Goal: Task Accomplishment & Management: Use online tool/utility

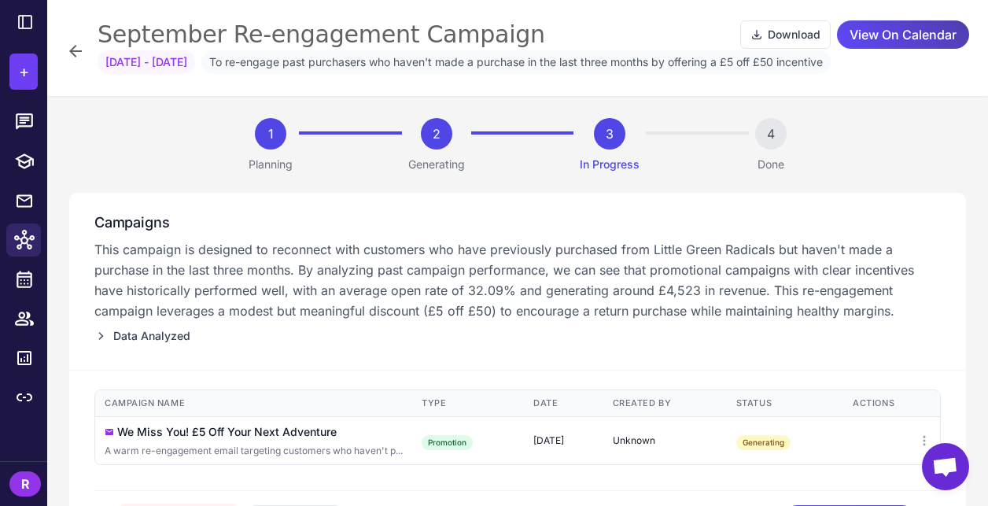
scroll to position [82, 0]
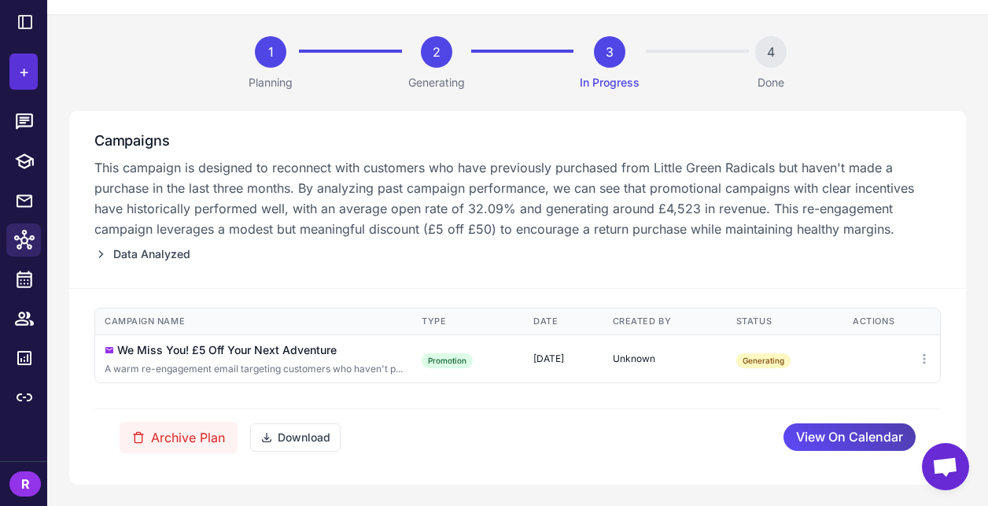
click at [28, 83] on button "+" at bounding box center [23, 71] width 28 height 36
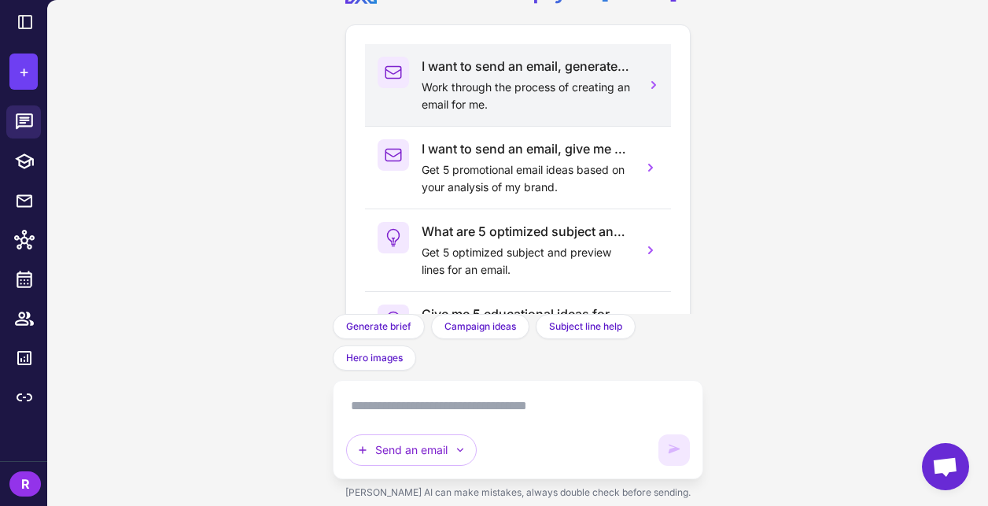
scroll to position [187, 0]
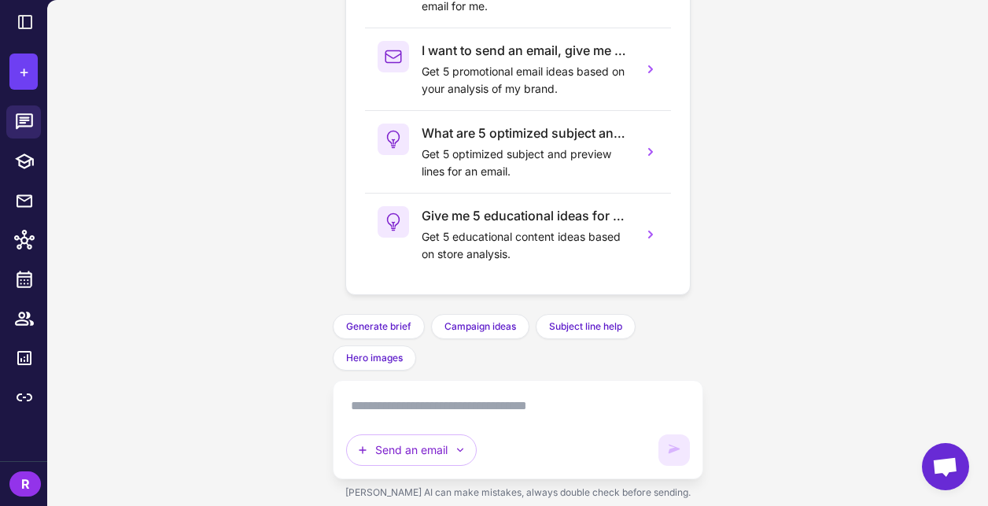
click at [513, 417] on textarea at bounding box center [518, 405] width 344 height 25
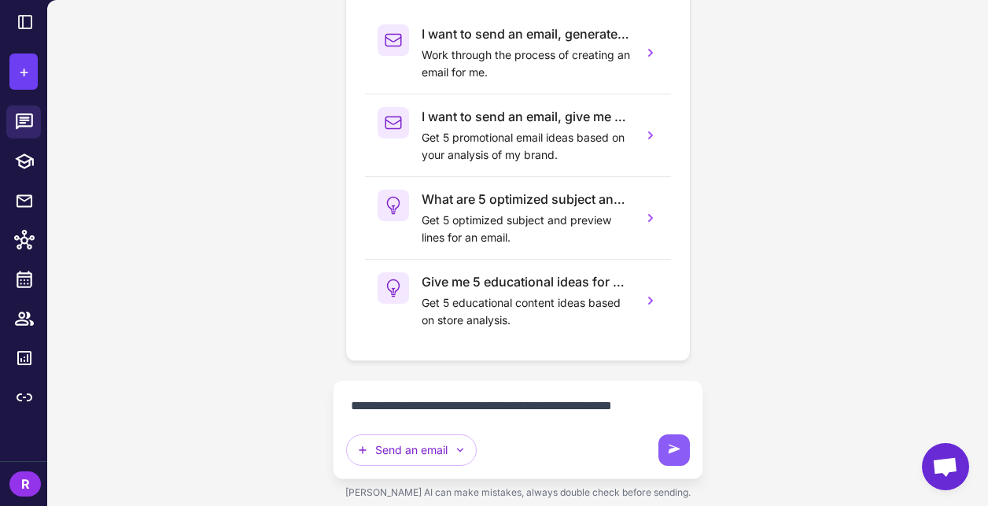
scroll to position [140, 0]
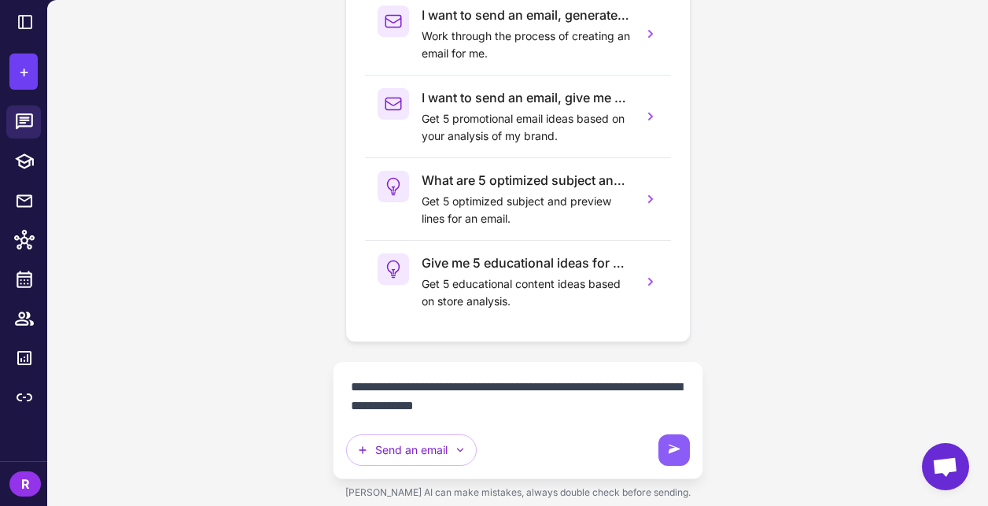
paste textarea "**********"
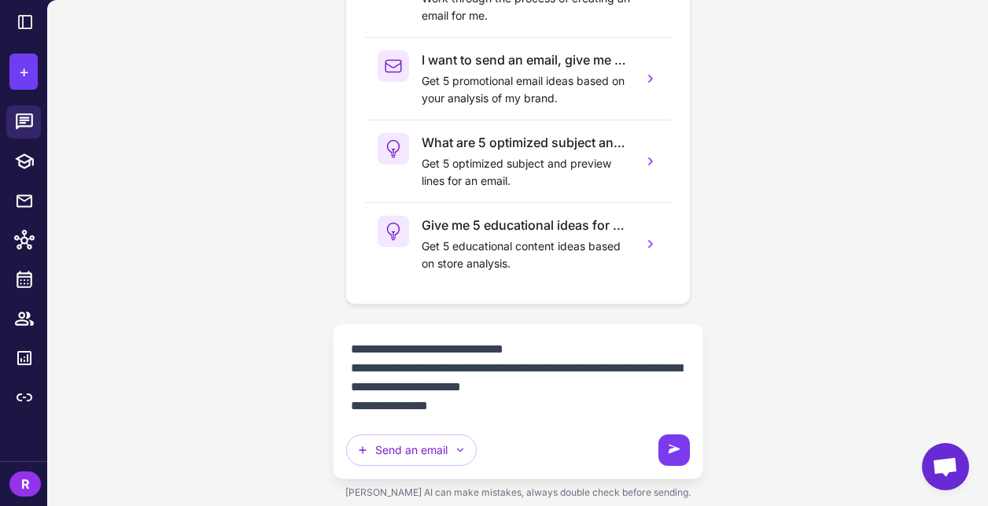
type textarea "**********"
click at [672, 460] on button at bounding box center [674, 449] width 31 height 31
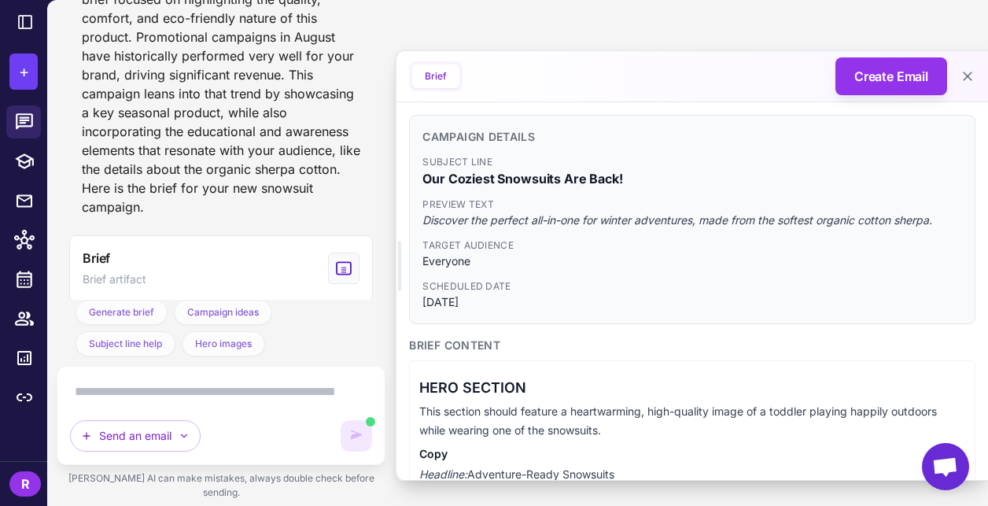
scroll to position [887, 0]
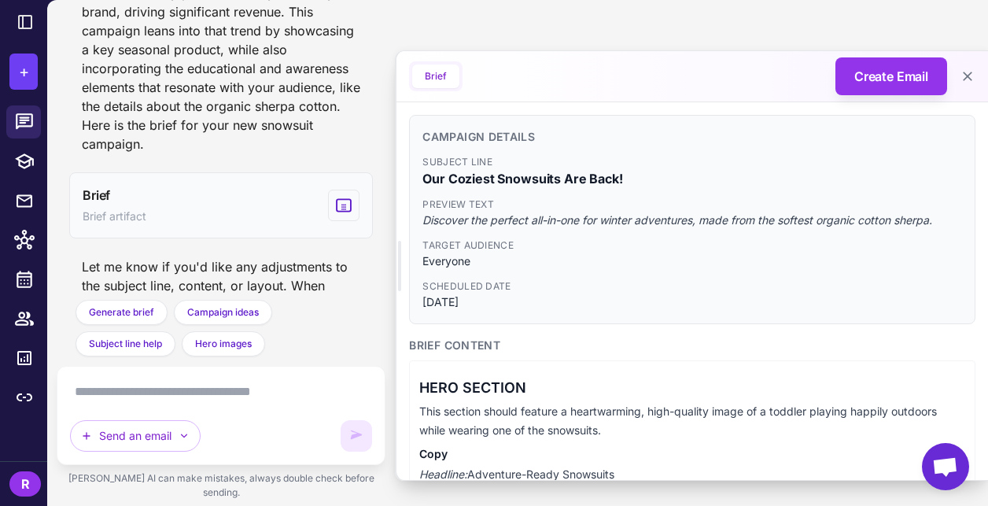
scroll to position [924, 0]
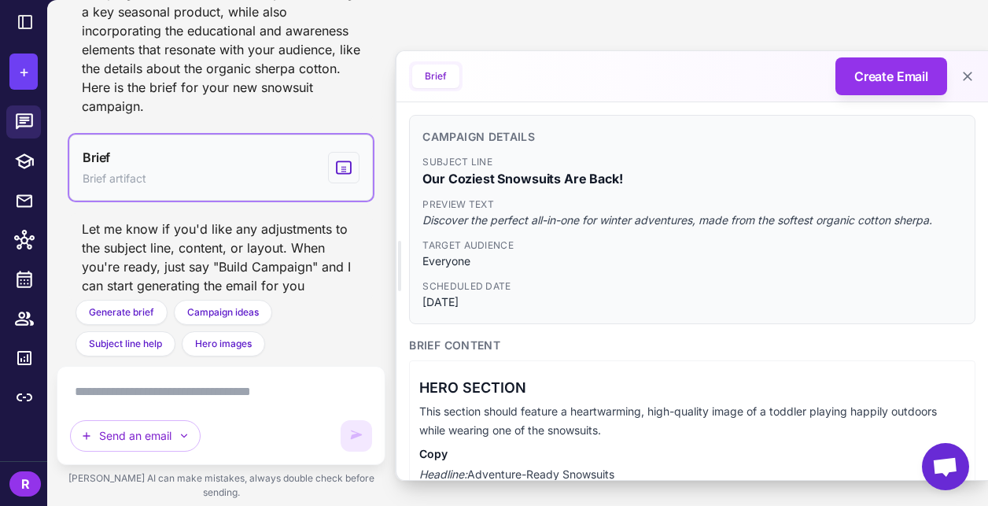
click at [158, 169] on button "Brief Brief artifact" at bounding box center [221, 168] width 304 height 66
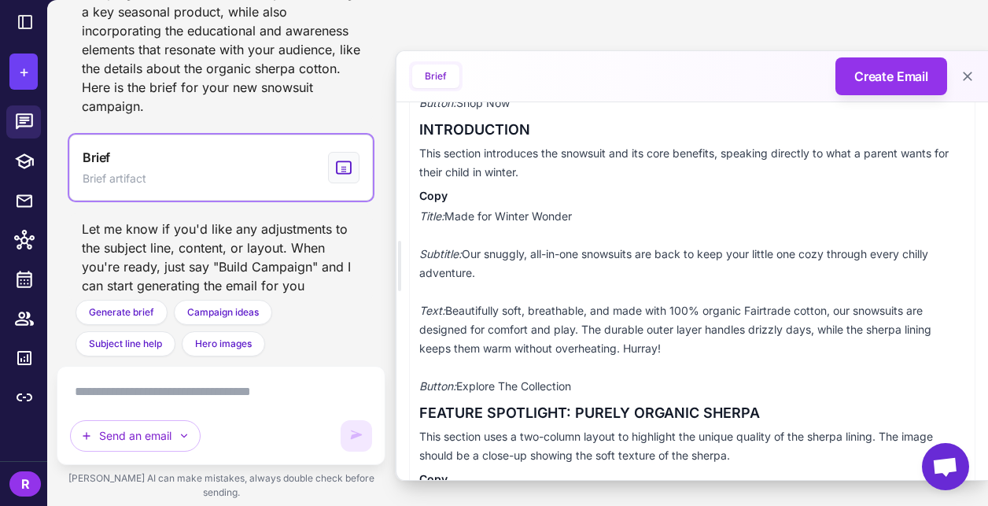
scroll to position [446, 0]
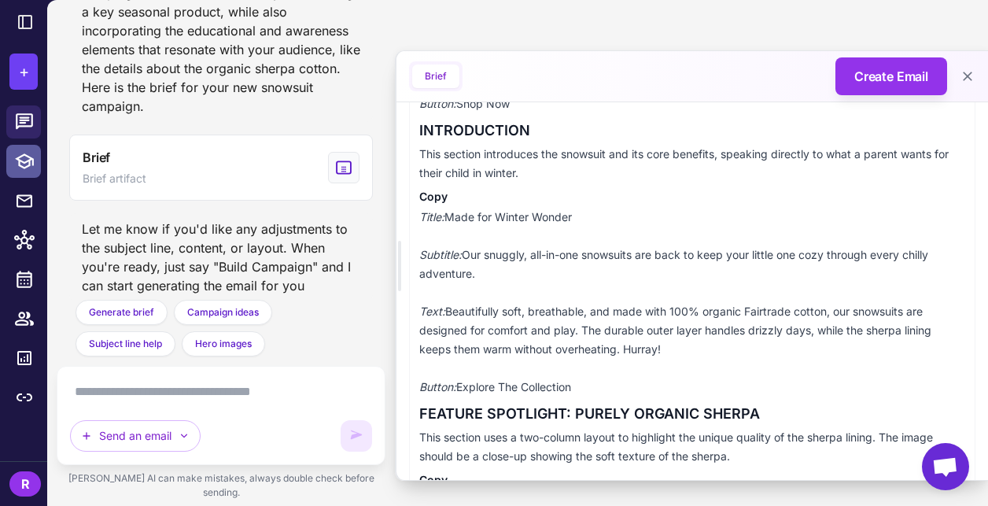
click at [32, 168] on icon at bounding box center [24, 161] width 20 height 20
select select
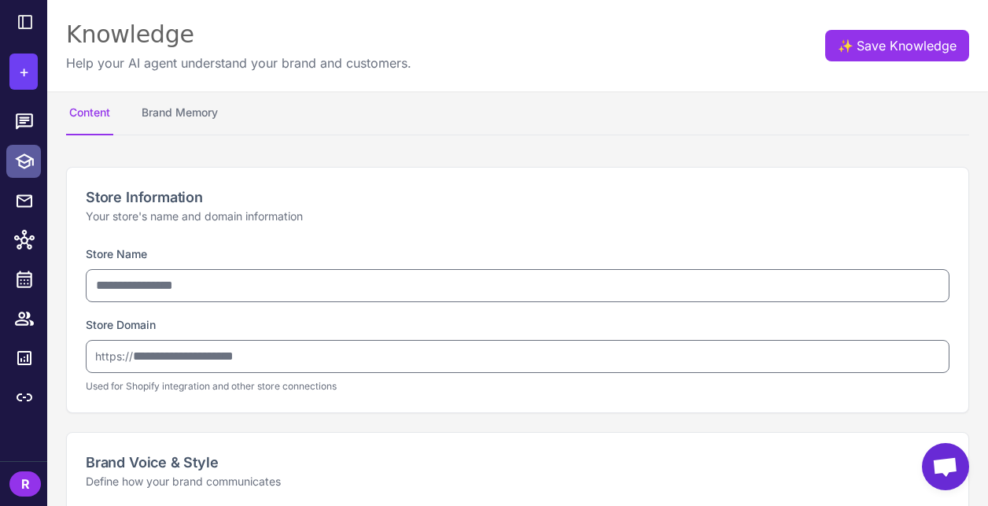
type input "**********"
type textarea "**********"
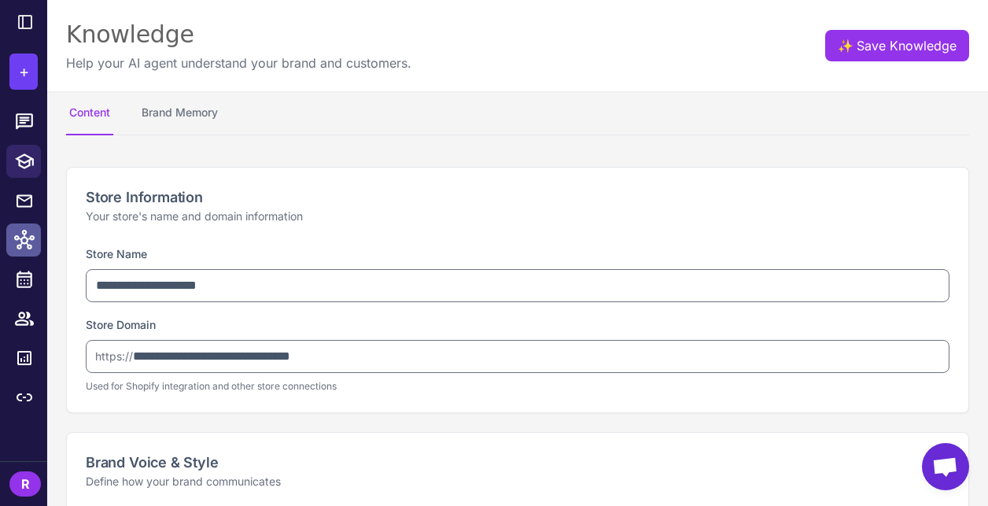
select select "***"
click at [20, 226] on link at bounding box center [23, 239] width 35 height 33
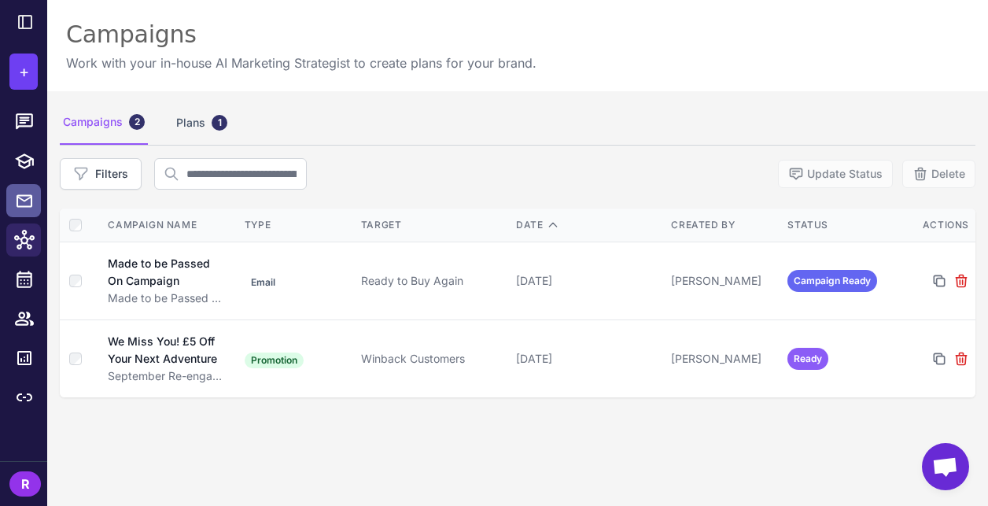
click at [22, 200] on icon at bounding box center [25, 200] width 16 height 13
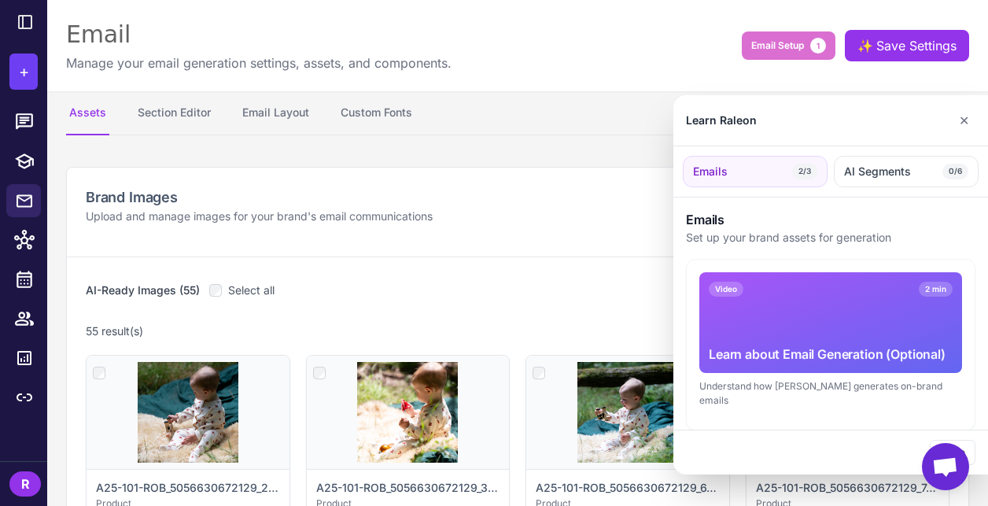
click at [187, 120] on div at bounding box center [494, 253] width 988 height 506
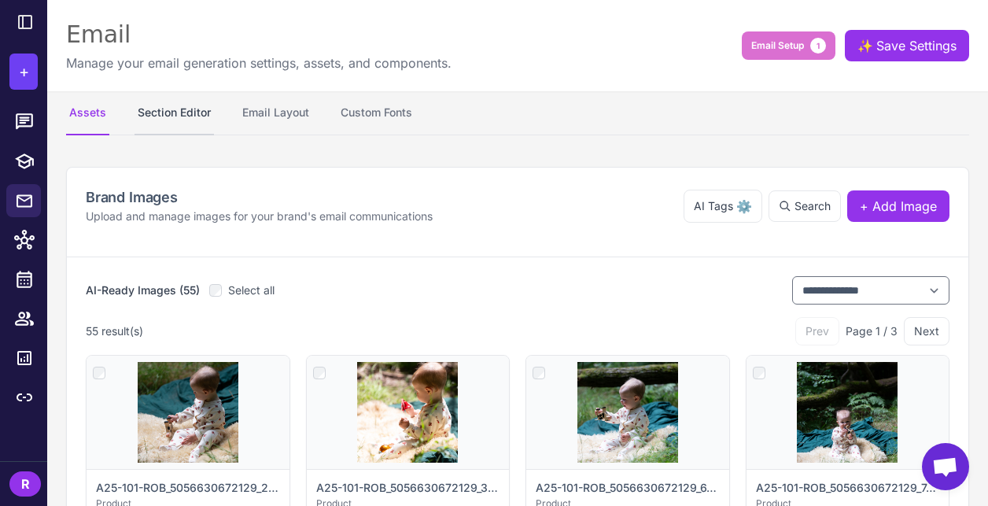
click at [188, 115] on button "Section Editor" at bounding box center [174, 113] width 79 height 44
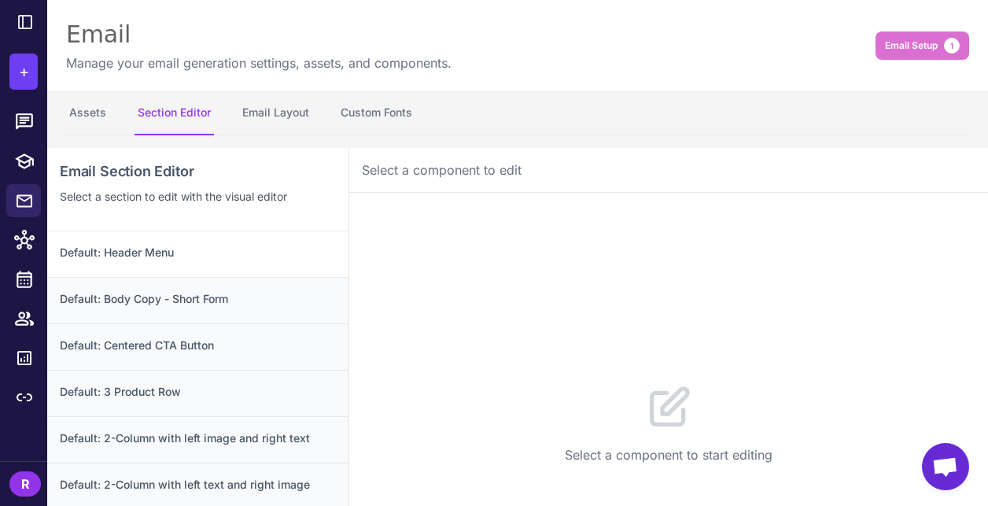
click at [183, 249] on h3 "Default: Header Menu" at bounding box center [198, 252] width 276 height 17
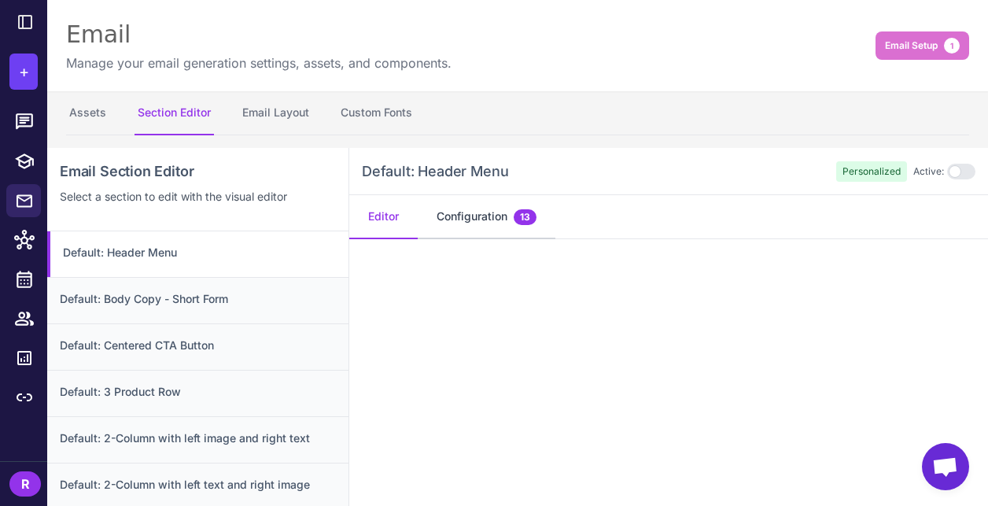
click at [474, 220] on button "Configuration 13" at bounding box center [487, 217] width 138 height 44
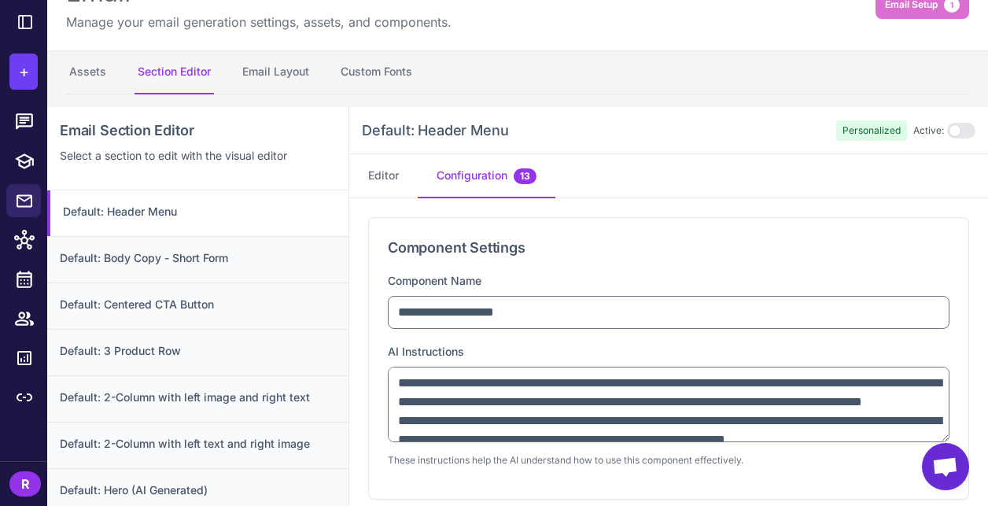
scroll to position [42, 0]
click at [389, 183] on button "Editor" at bounding box center [383, 175] width 68 height 44
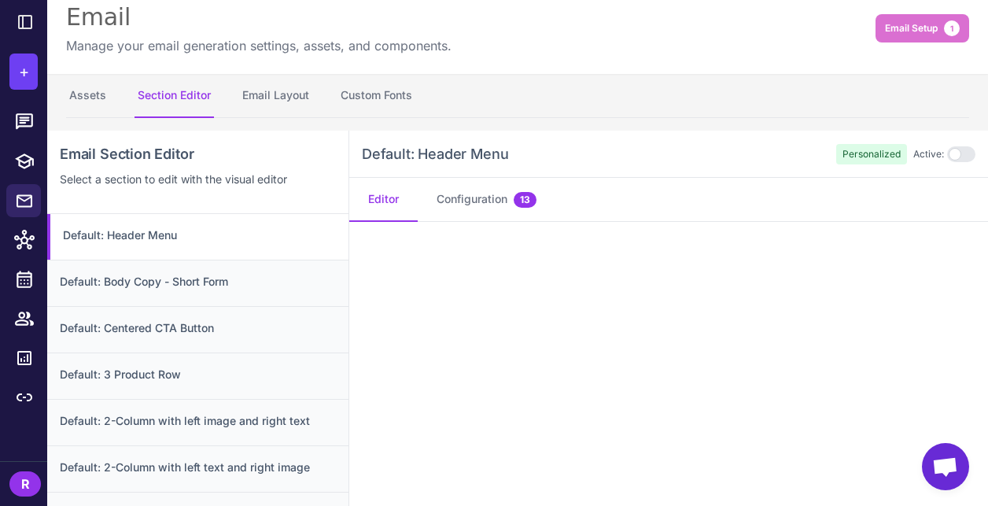
scroll to position [17, 0]
click at [758, 138] on div "Default: Header Menu Personalized Active:" at bounding box center [668, 154] width 639 height 47
click at [974, 155] on div at bounding box center [961, 155] width 28 height 16
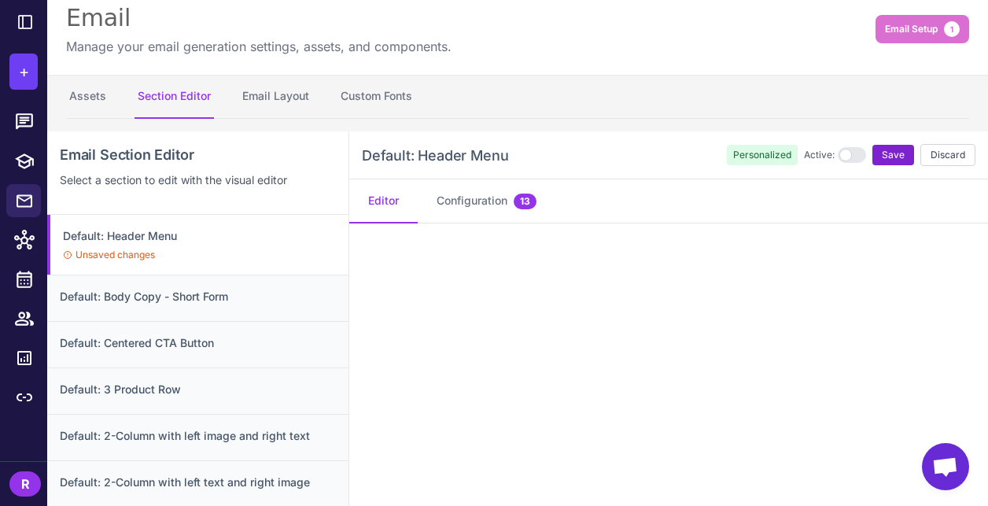
click at [897, 153] on span "Save" at bounding box center [893, 155] width 23 height 14
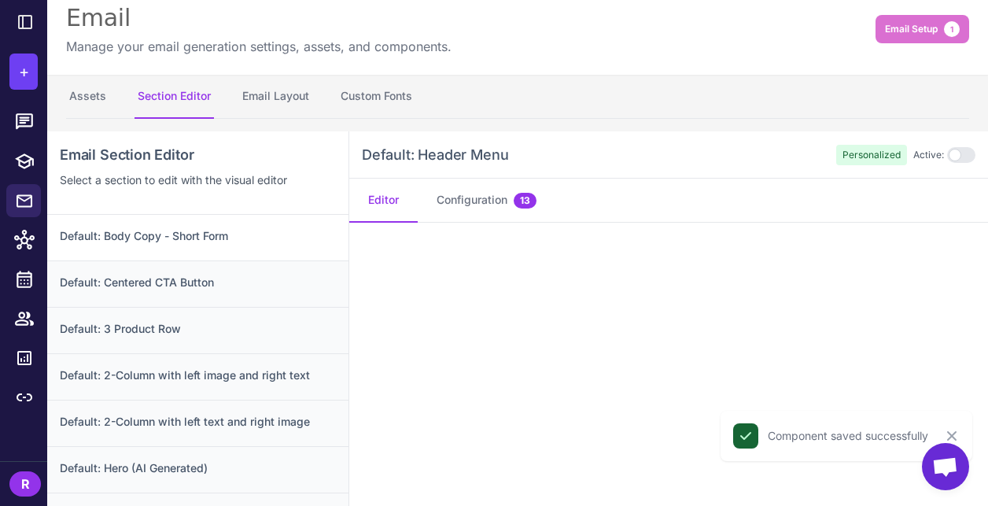
click at [246, 242] on h3 "Default: Body Copy - Short Form" at bounding box center [198, 235] width 276 height 17
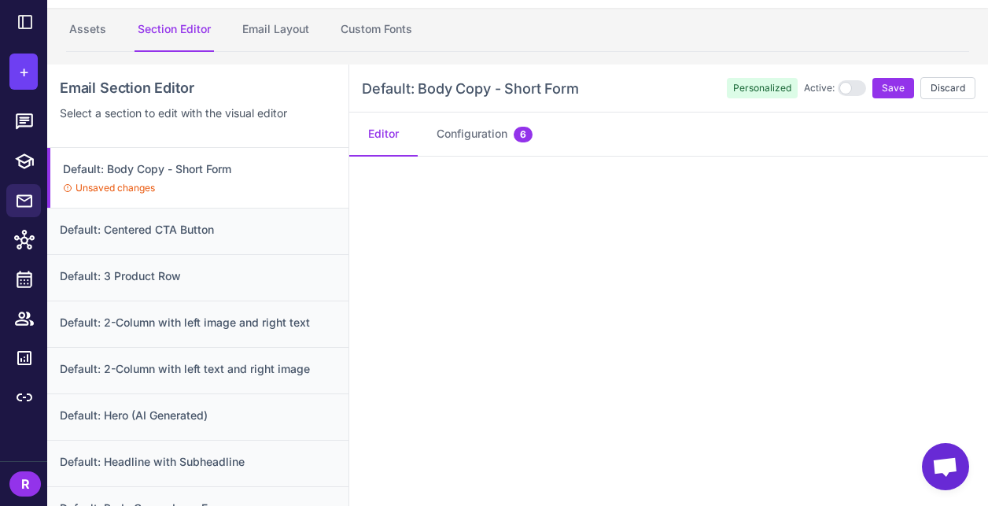
scroll to position [148, 0]
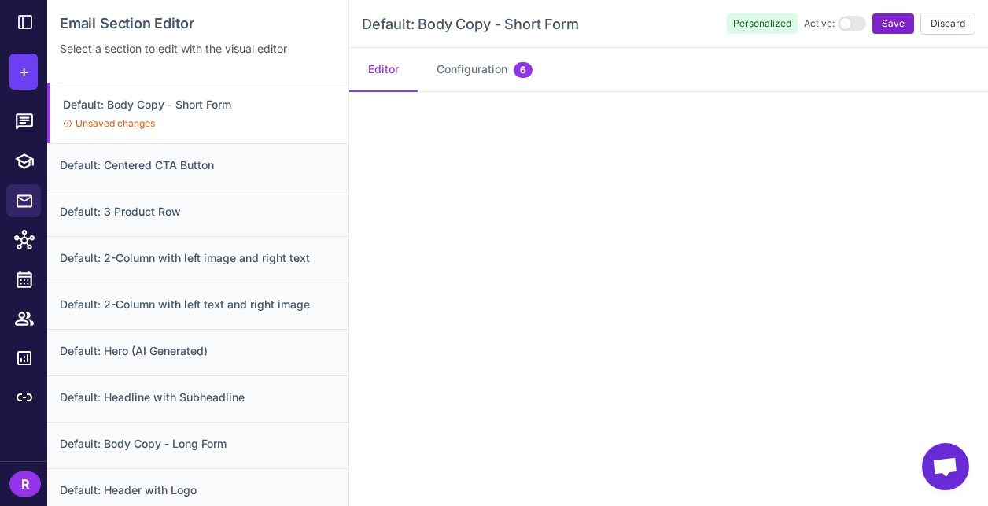
click at [899, 28] on span "Save" at bounding box center [893, 24] width 23 height 14
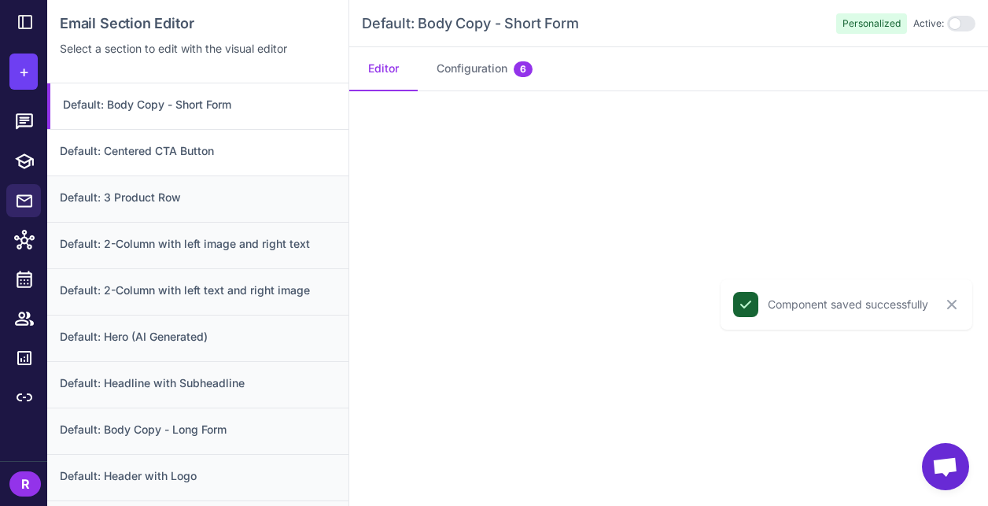
click at [256, 155] on h3 "Default: Centered CTA Button" at bounding box center [198, 150] width 276 height 17
click at [207, 196] on h3 "Default: 3 Product Row" at bounding box center [198, 197] width 276 height 17
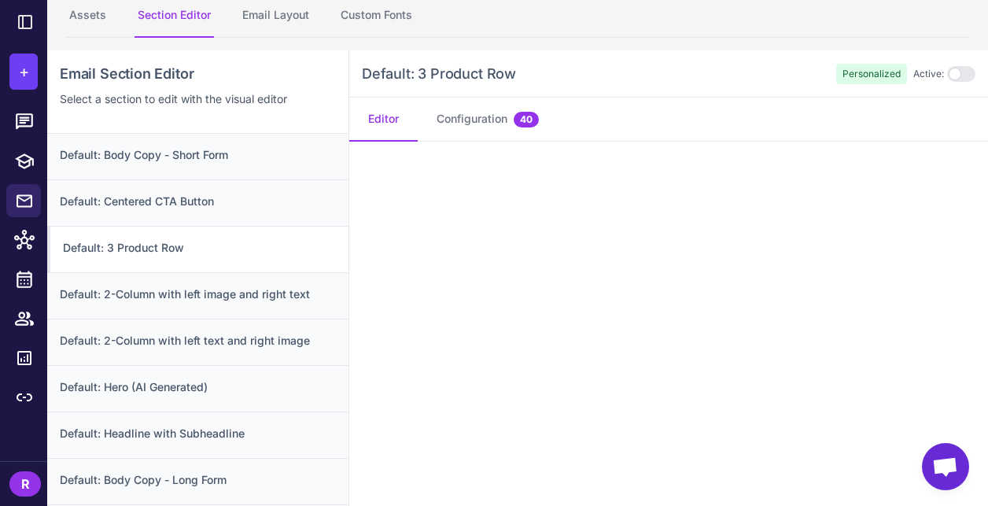
scroll to position [97, 0]
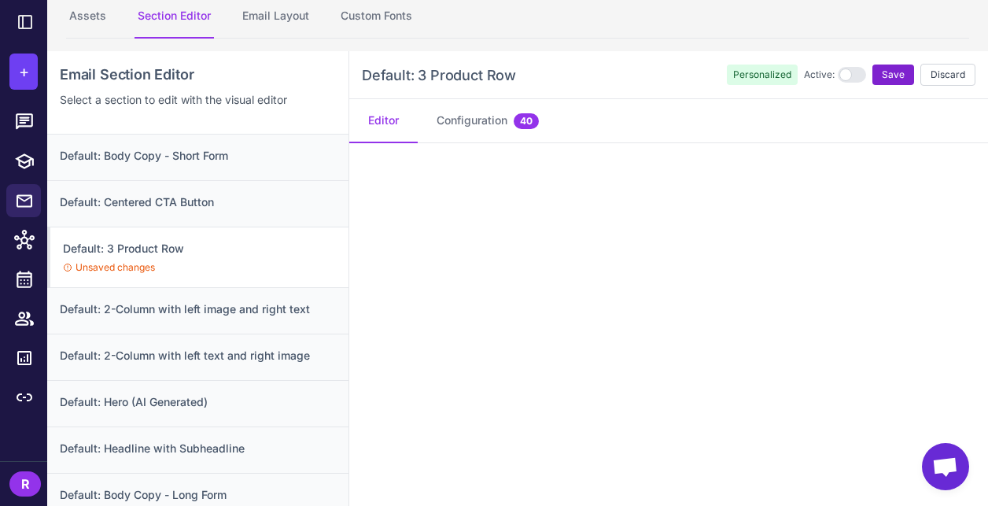
click at [900, 70] on span "Save" at bounding box center [893, 75] width 23 height 14
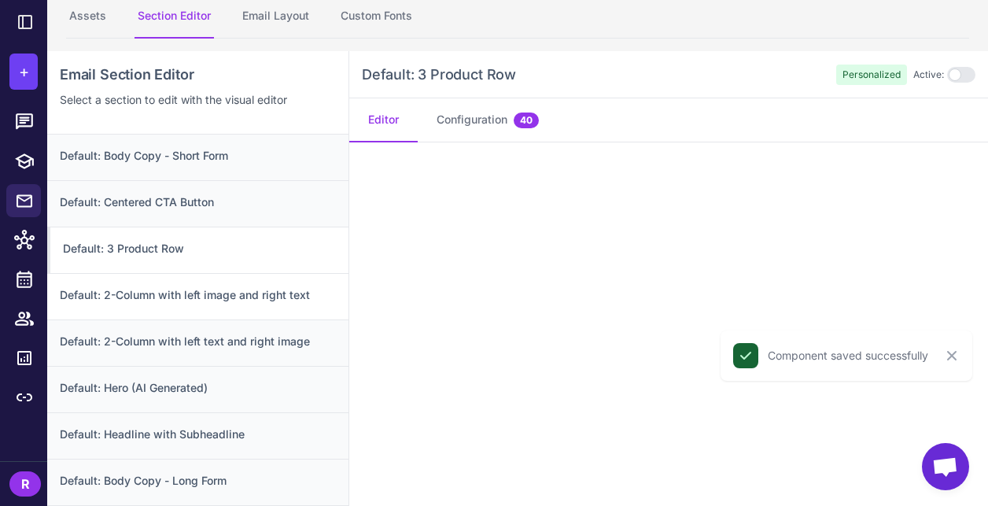
click at [233, 304] on div "Default: 2-Column with left image and right text" at bounding box center [197, 296] width 301 height 46
click at [207, 346] on h3 "Default: 2-Column with left text and right image" at bounding box center [198, 341] width 276 height 17
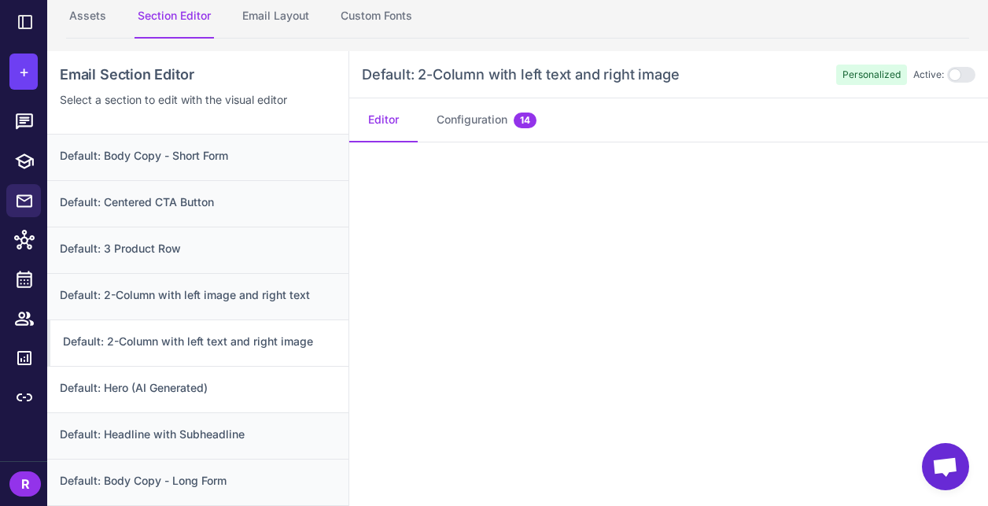
click at [222, 391] on h3 "Default: Hero (AI Generated)" at bounding box center [198, 387] width 276 height 17
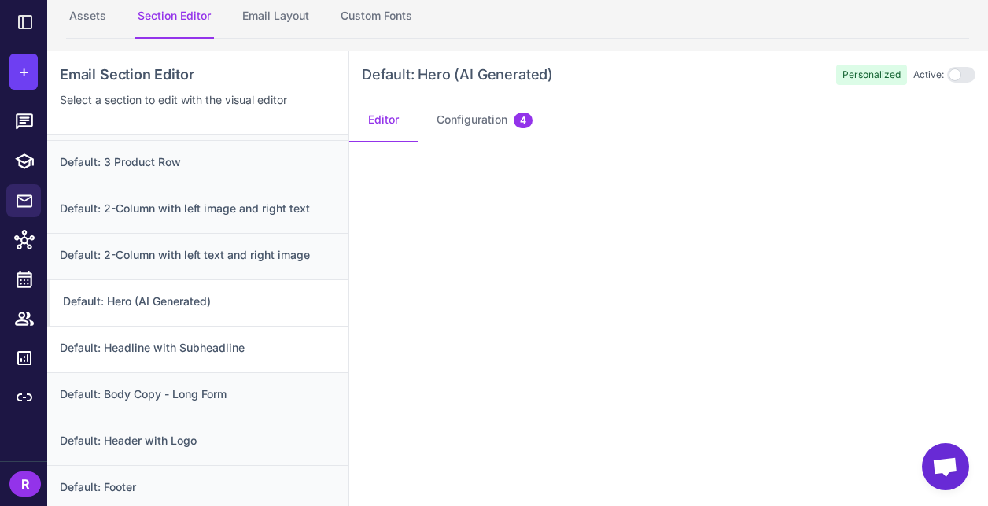
scroll to position [90, 0]
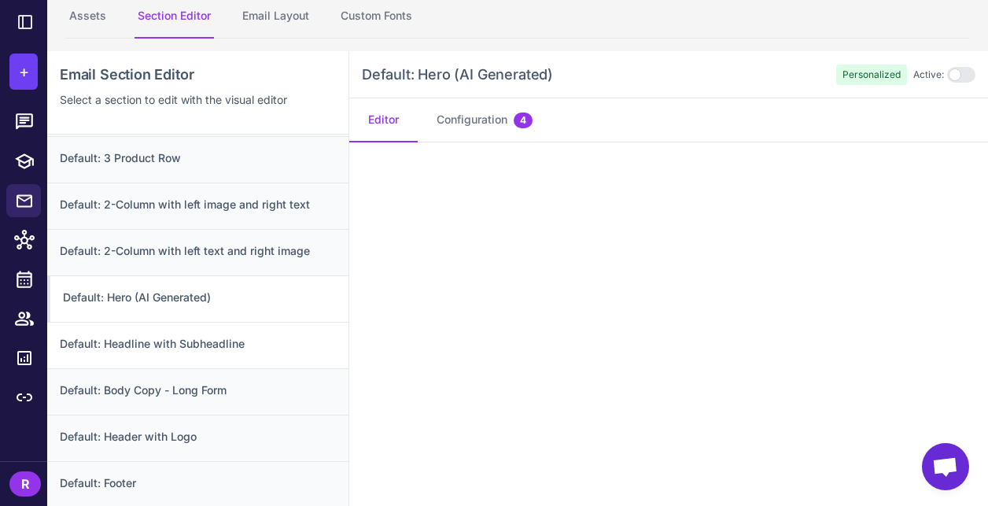
click at [198, 340] on h3 "Default: Headline with Subheadline" at bounding box center [198, 343] width 276 height 17
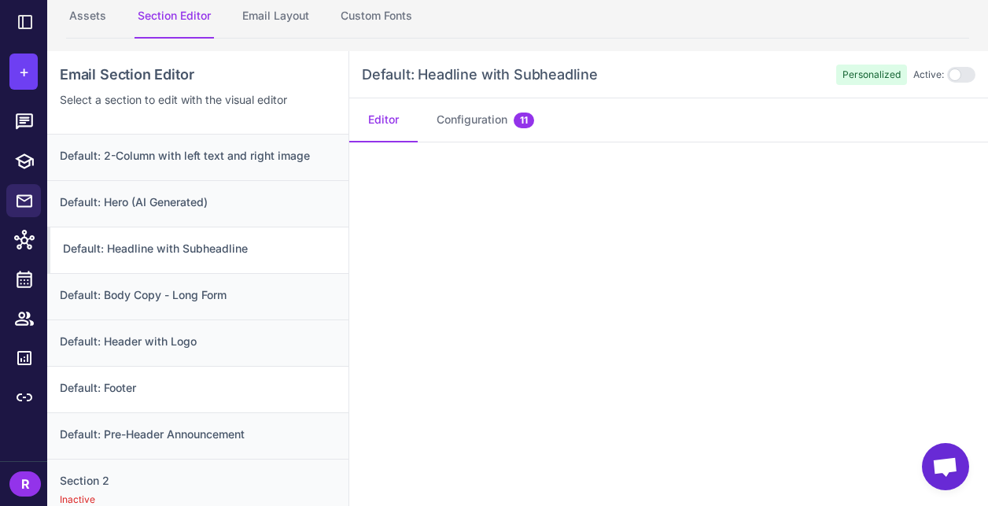
scroll to position [188, 0]
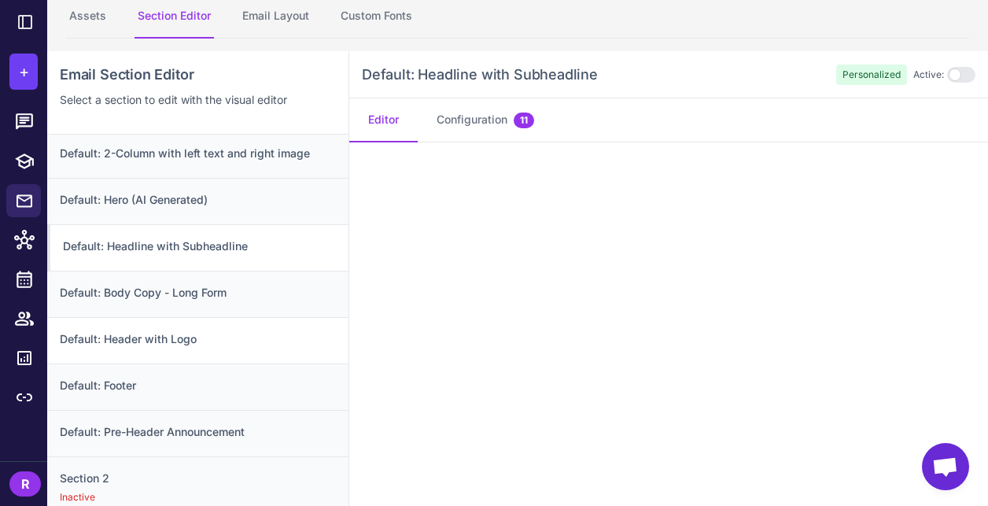
click at [235, 362] on div "Default: Header with Logo" at bounding box center [197, 340] width 301 height 46
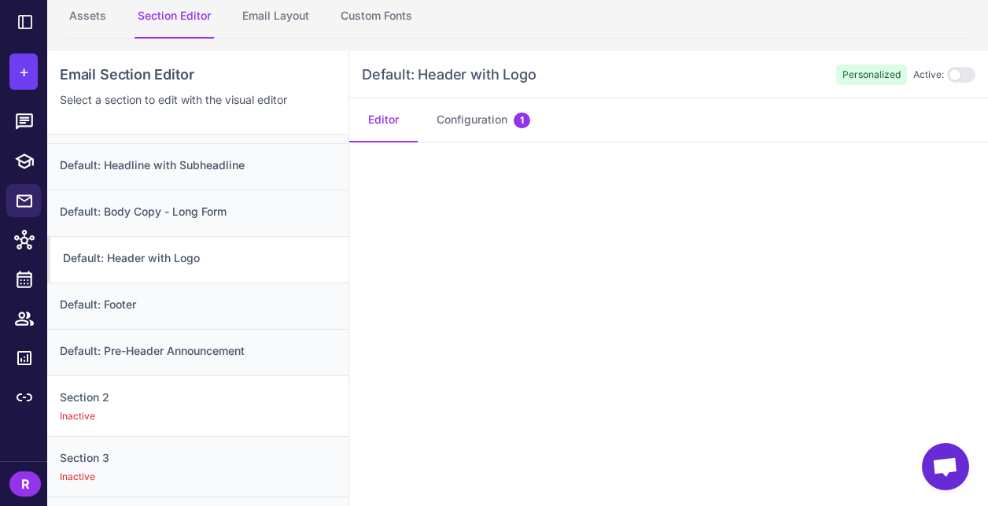
click at [179, 394] on h3 "Section 2" at bounding box center [198, 397] width 276 height 17
click at [453, 120] on button "Configuration 1" at bounding box center [483, 120] width 131 height 44
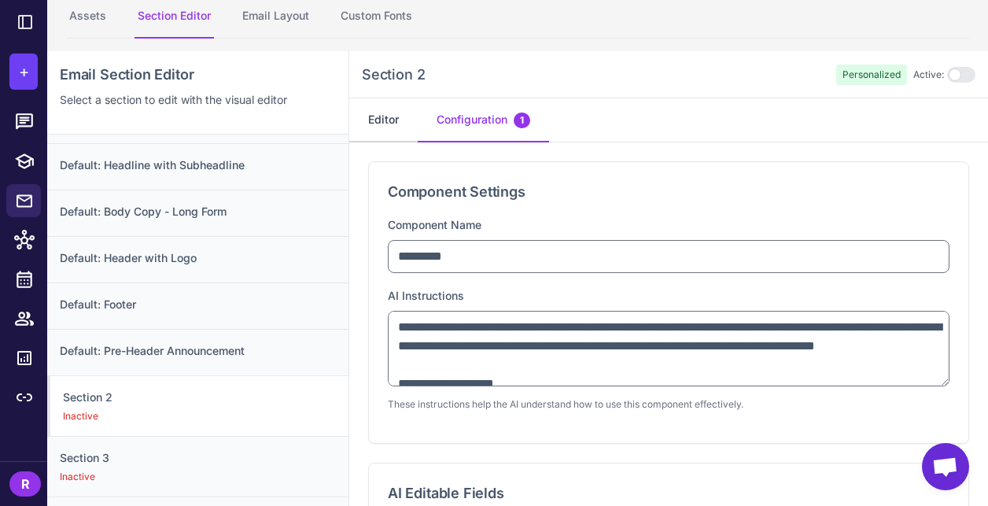
click at [391, 124] on button "Editor" at bounding box center [383, 120] width 68 height 44
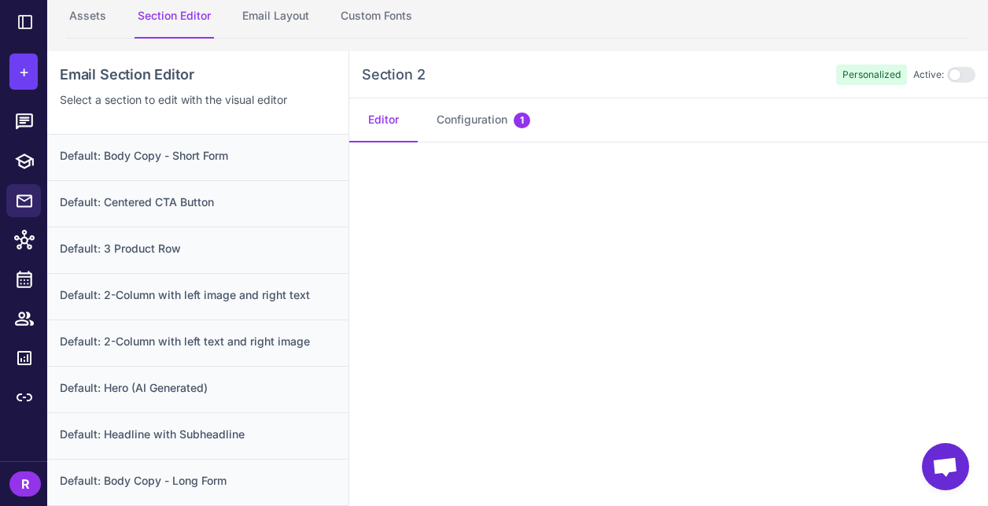
scroll to position [0, 0]
